Goal: Check status: Check status

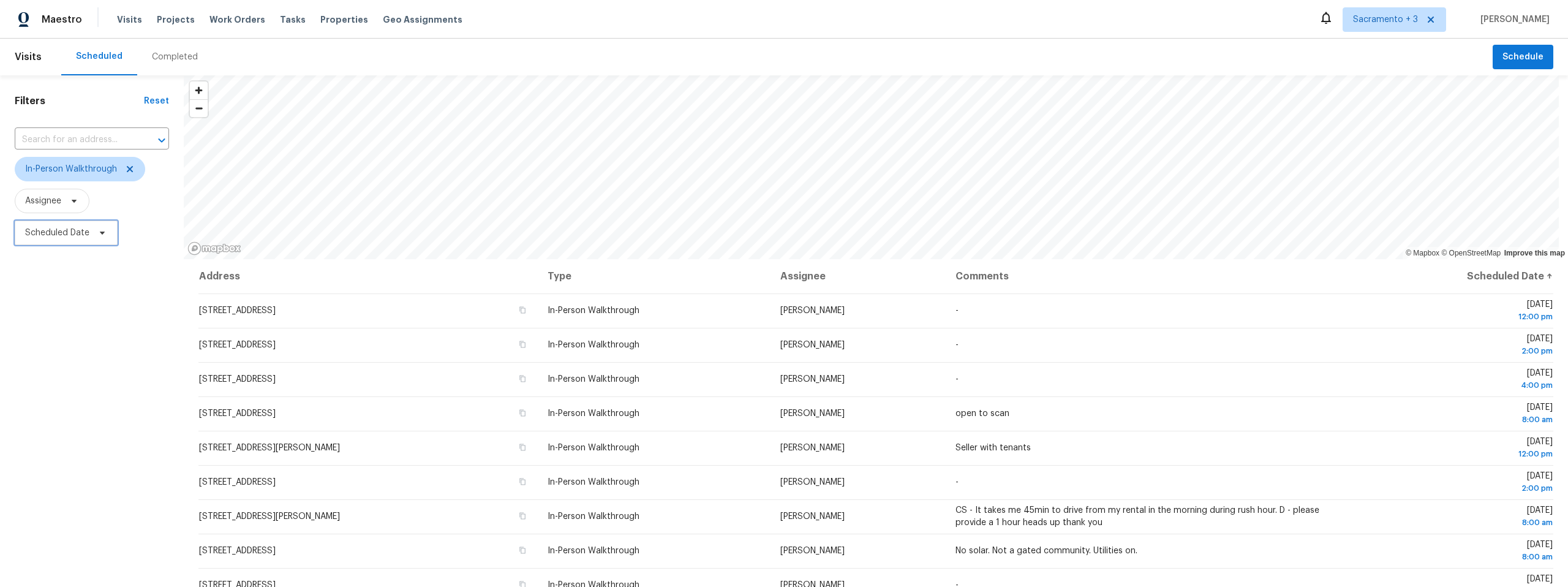
click at [73, 228] on span "Scheduled Date" at bounding box center [57, 233] width 64 height 13
click at [73, 265] on input "text" at bounding box center [83, 274] width 120 height 25
select select "9"
select select "2025"
select select "10"
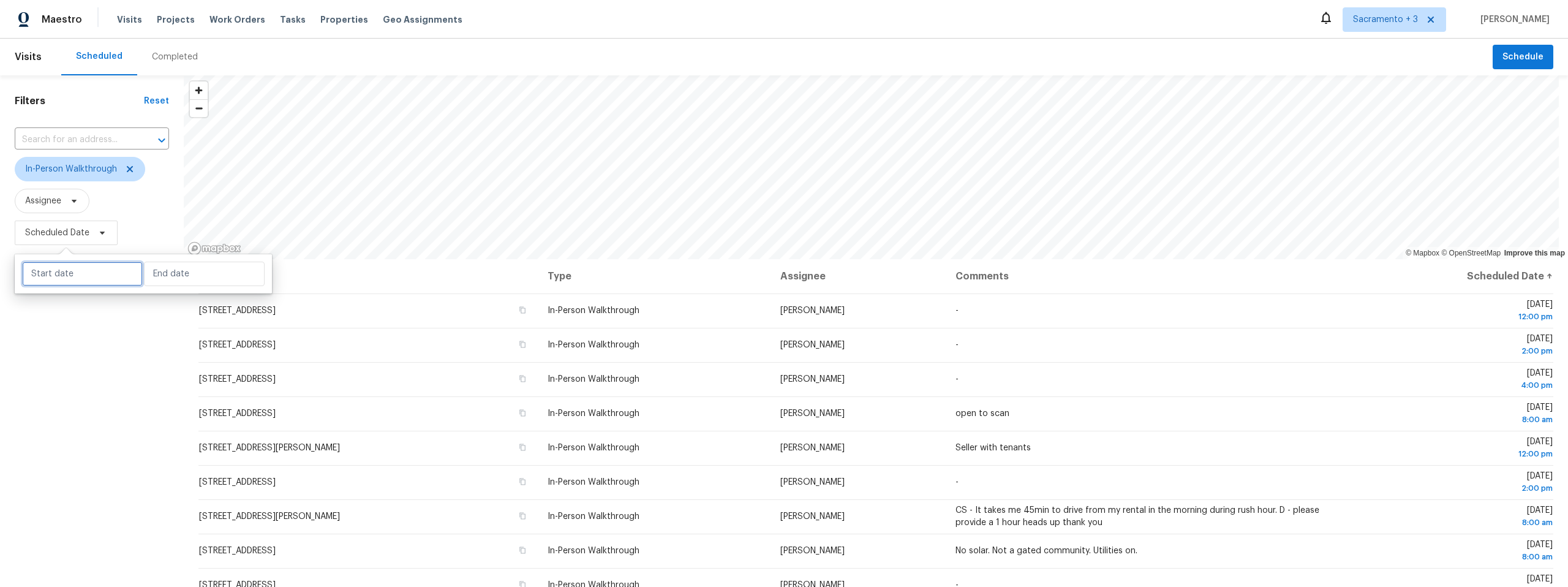
select select "2025"
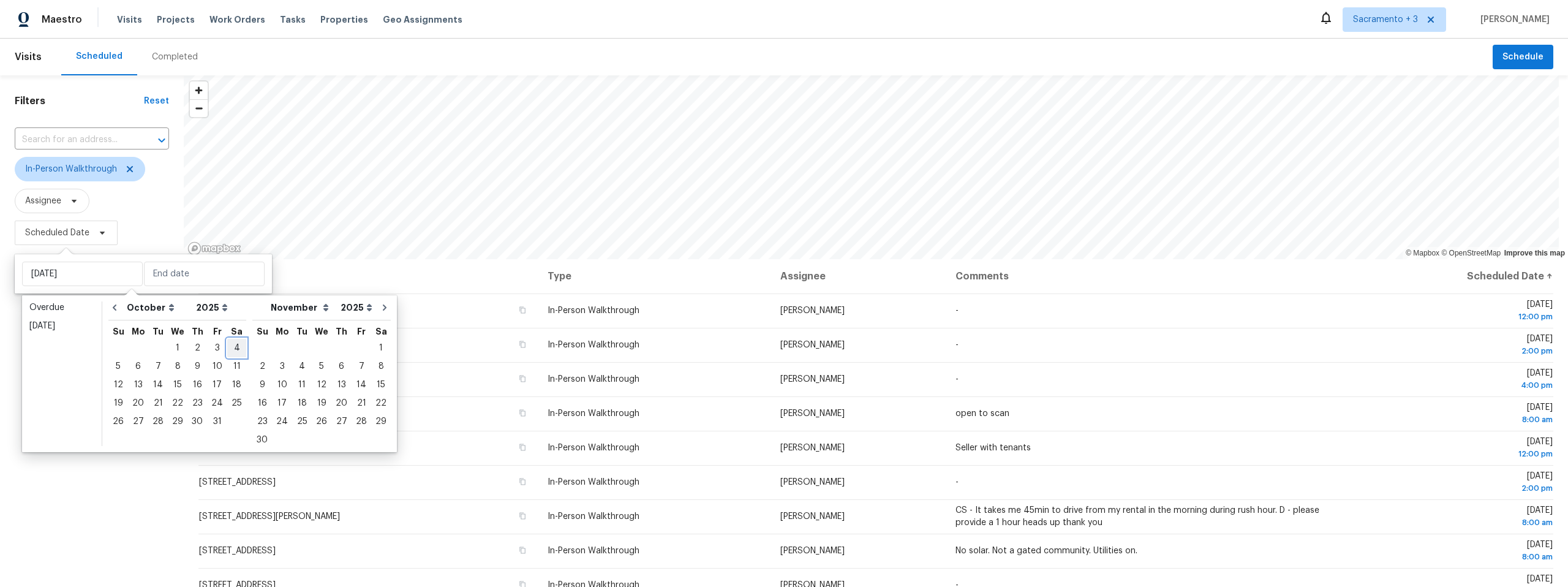
click at [229, 345] on div "4" at bounding box center [237, 348] width 19 height 18
type input "[DATE]"
click at [229, 345] on div "4" at bounding box center [237, 348] width 19 height 18
type input "[DATE]"
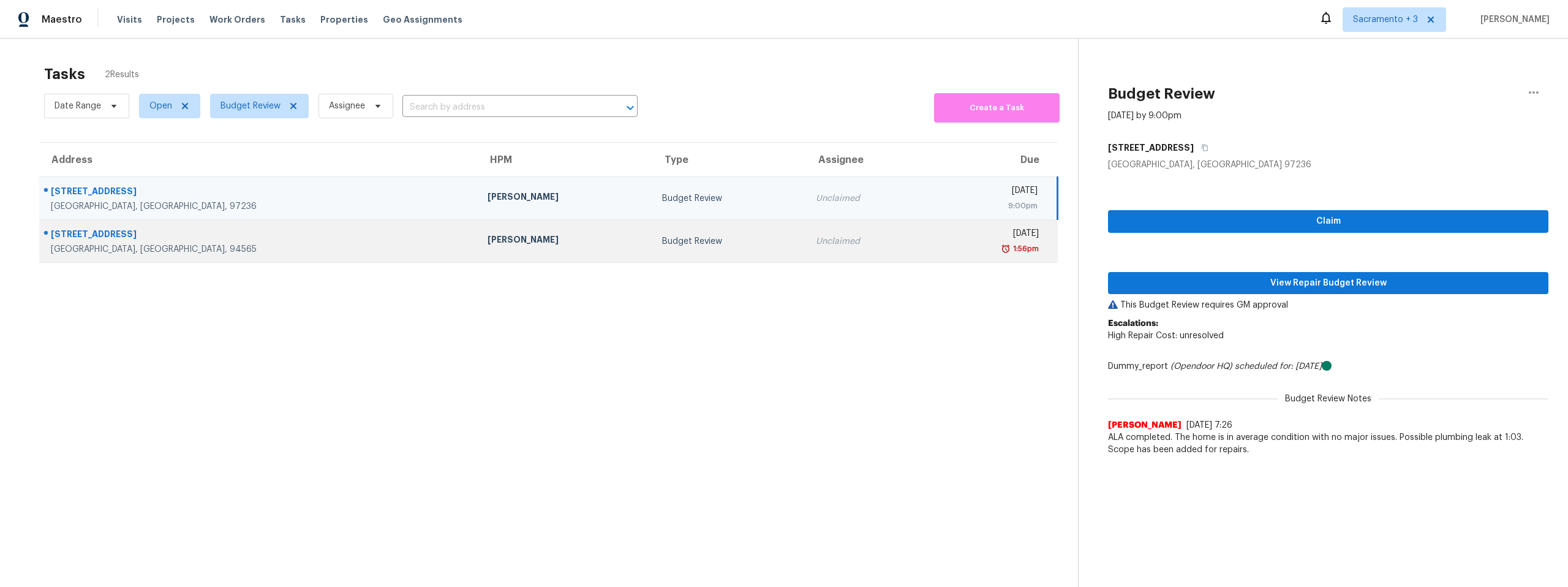
click at [253, 235] on div "1202 Alamo Way" at bounding box center [260, 236] width 417 height 15
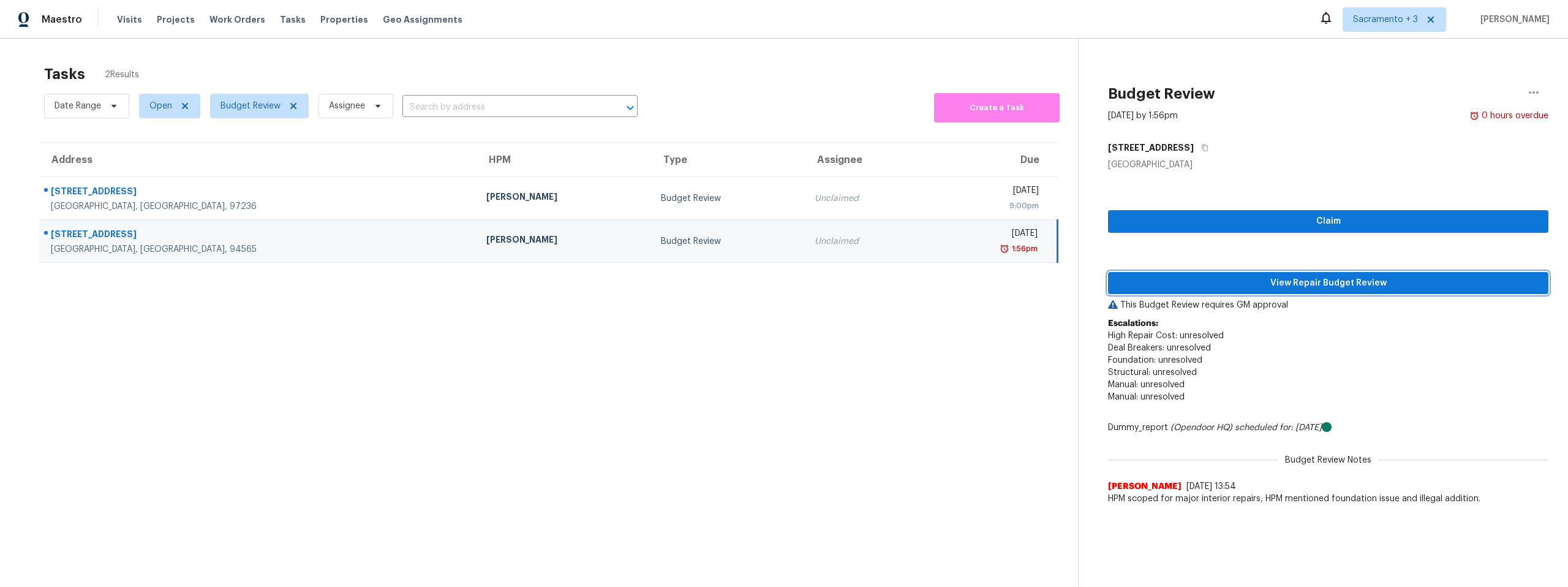
click at [1339, 283] on span "View Repair Budget Review" at bounding box center [1328, 284] width 421 height 15
